Goal: Information Seeking & Learning: Learn about a topic

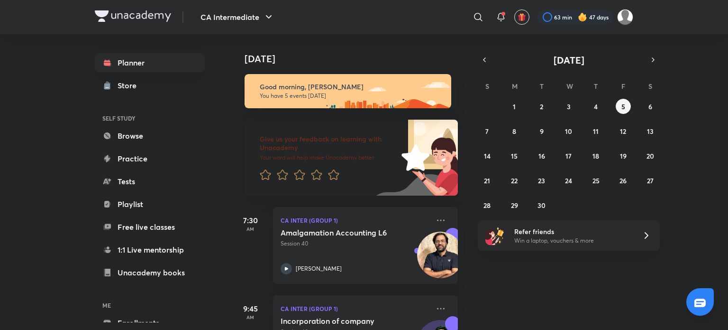
scroll to position [296, 0]
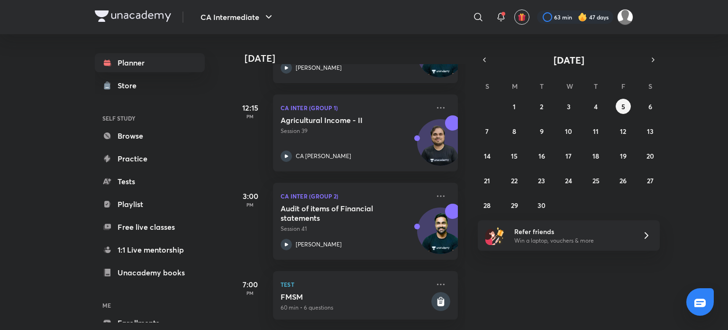
drag, startPoint x: 728, startPoint y: 303, endPoint x: 728, endPoint y: 352, distance: 48.4
drag, startPoint x: 728, startPoint y: 352, endPoint x: 508, endPoint y: 282, distance: 230.9
click at [508, 282] on div "Today Good morning, siddhant You have 5 events today Give us your feedback on l…" at bounding box center [478, 181] width 495 height 295
click at [131, 18] on img at bounding box center [133, 15] width 76 height 11
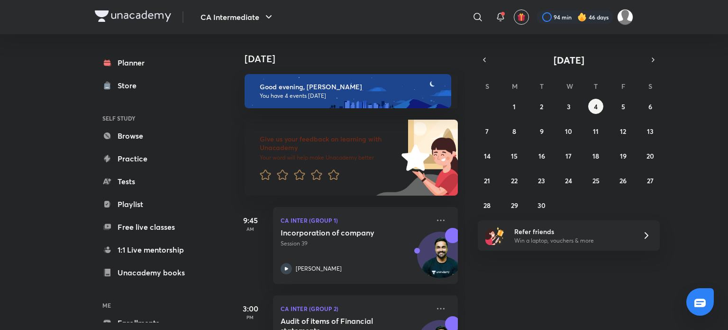
click at [148, 9] on div "CA Intermediate ​ 94 min 46 days" at bounding box center [364, 17] width 539 height 34
click at [146, 13] on img at bounding box center [133, 15] width 76 height 11
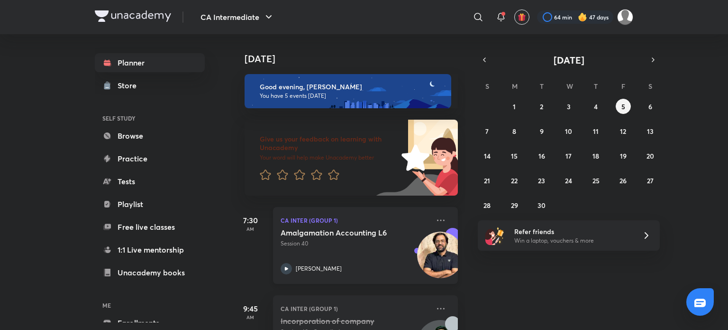
click at [288, 267] on icon at bounding box center [286, 268] width 11 height 11
